Goal: Find specific page/section: Find specific page/section

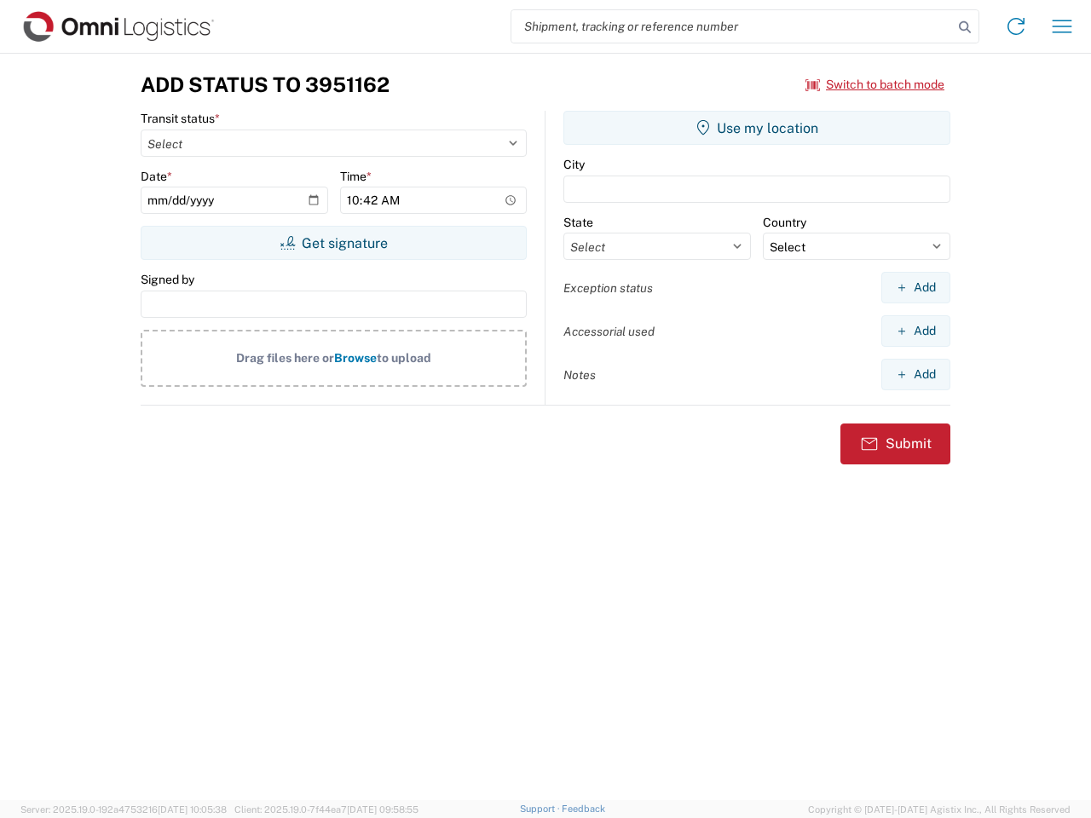
click at [732, 26] on input "search" at bounding box center [731, 26] width 441 height 32
click at [964, 27] on icon at bounding box center [965, 27] width 24 height 24
click at [1016, 26] on icon at bounding box center [1015, 26] width 27 height 27
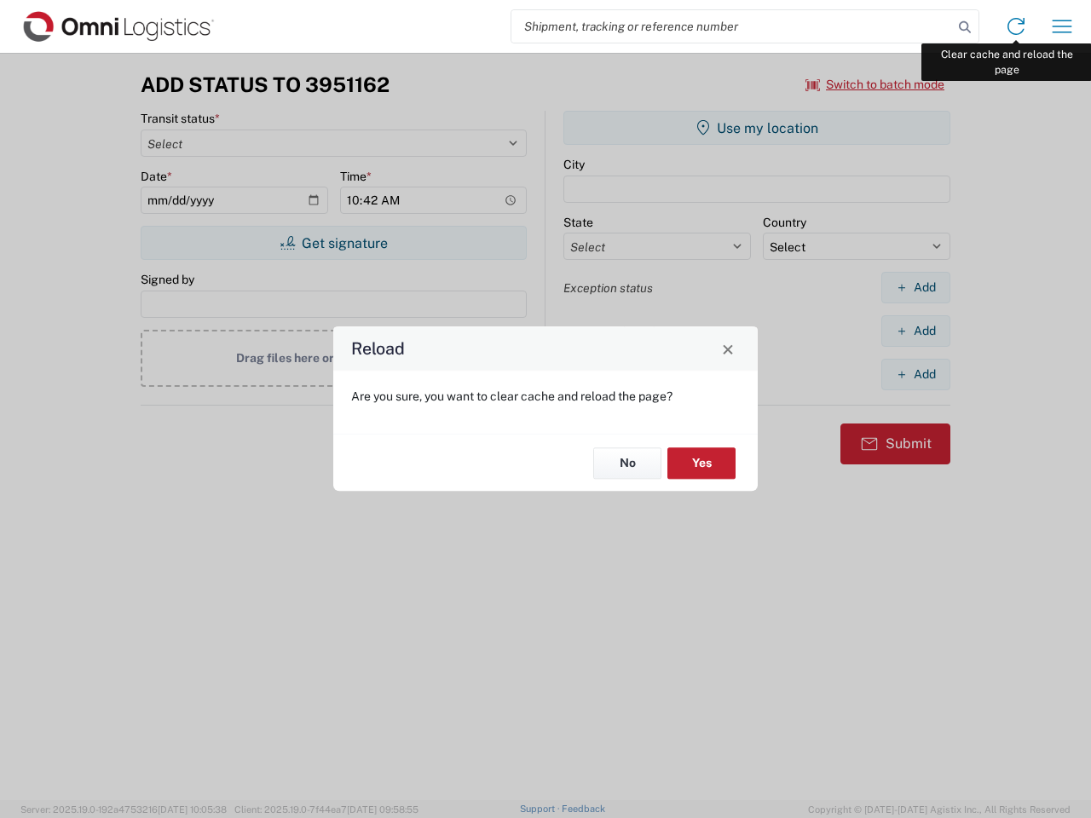
click at [1062, 26] on div "Reload Are you sure, you want to clear cache and reload the page? No Yes" at bounding box center [545, 409] width 1091 height 818
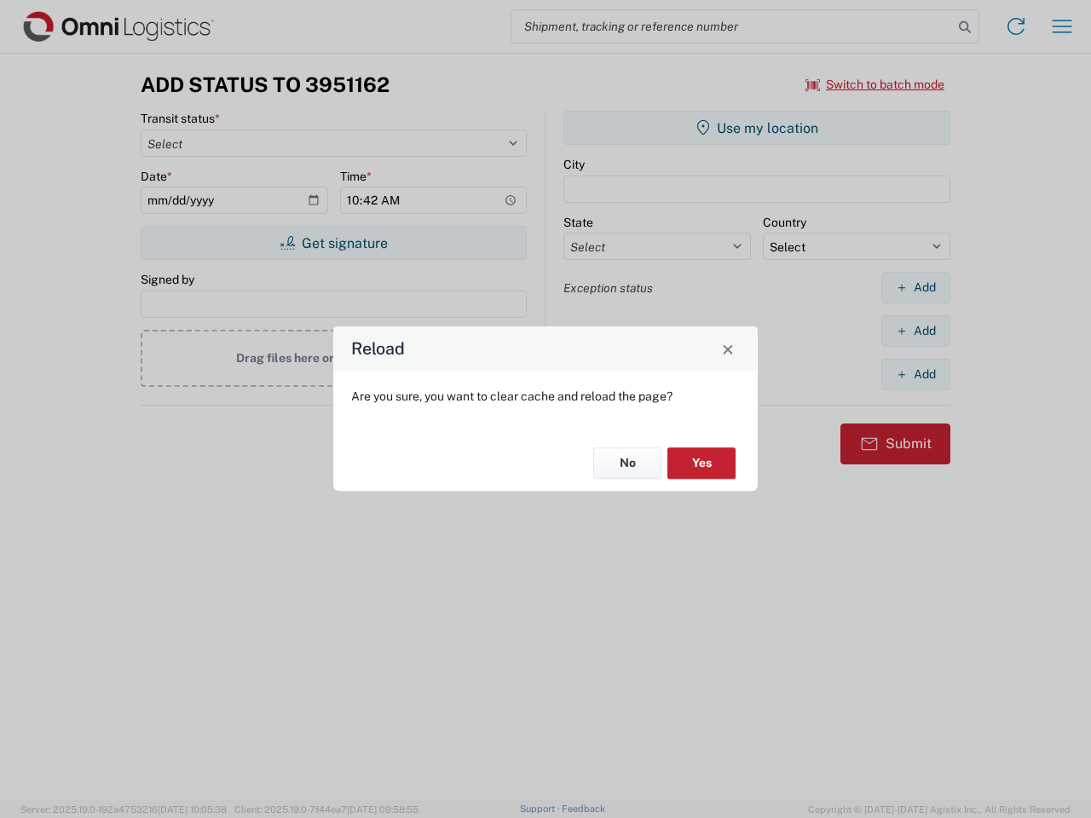
click at [875, 84] on div "Reload Are you sure, you want to clear cache and reload the page? No Yes" at bounding box center [545, 409] width 1091 height 818
click at [333, 243] on div "Reload Are you sure, you want to clear cache and reload the page? No Yes" at bounding box center [545, 409] width 1091 height 818
click at [757, 128] on div "Reload Are you sure, you want to clear cache and reload the page? No Yes" at bounding box center [545, 409] width 1091 height 818
click at [915, 287] on div "Reload Are you sure, you want to clear cache and reload the page? No Yes" at bounding box center [545, 409] width 1091 height 818
click at [915, 331] on div "Reload Are you sure, you want to clear cache and reload the page? No Yes" at bounding box center [545, 409] width 1091 height 818
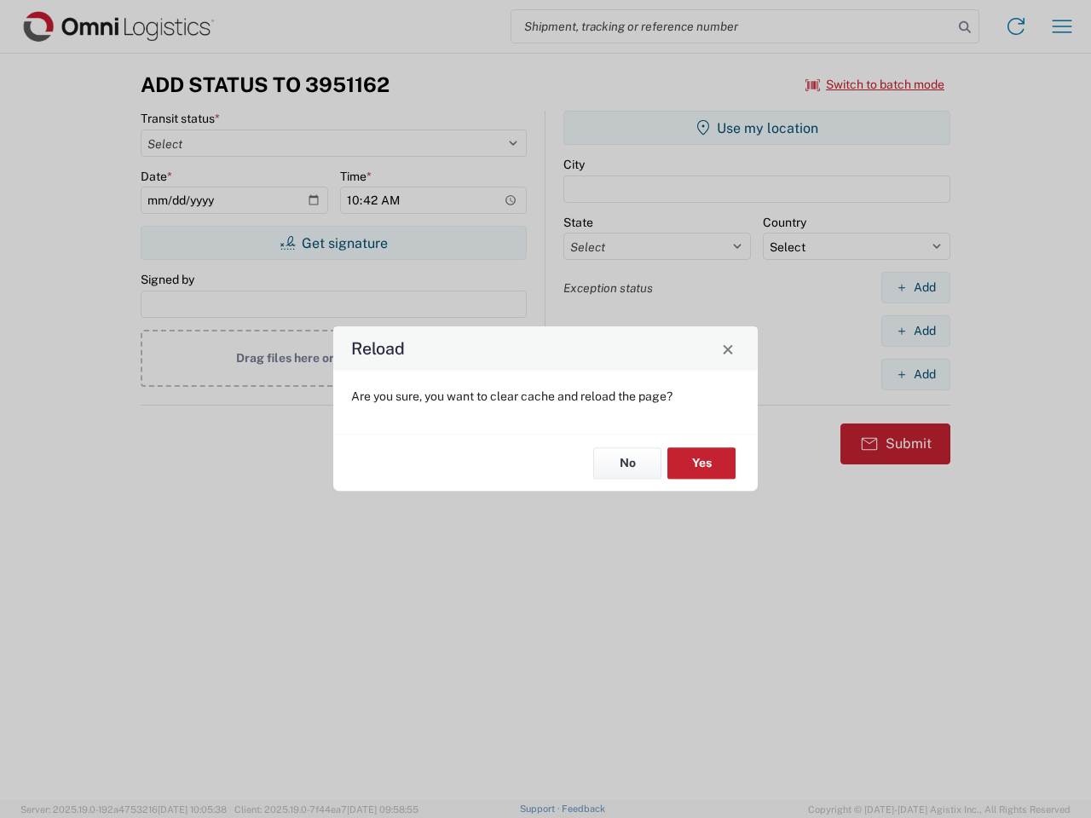
click at [915, 374] on div "Reload Are you sure, you want to clear cache and reload the page? No Yes" at bounding box center [545, 409] width 1091 height 818
